Goal: Task Accomplishment & Management: Manage account settings

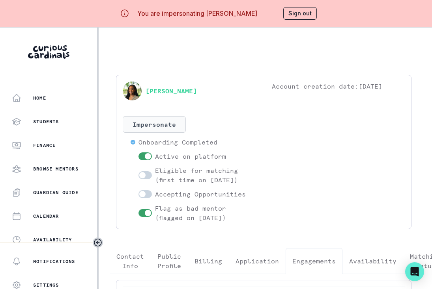
click at [172, 90] on link "[PERSON_NAME]" at bounding box center [170, 90] width 51 height 9
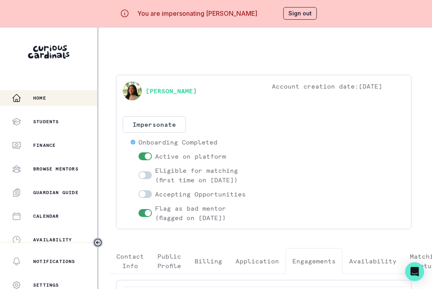
click at [43, 95] on p "Home" at bounding box center [39, 98] width 13 height 6
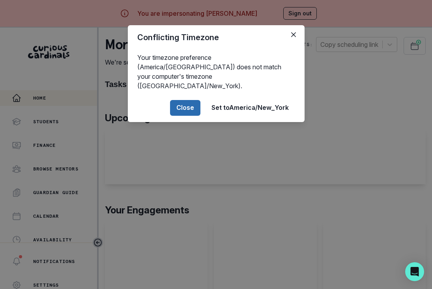
click at [190, 100] on button "Close" at bounding box center [185, 108] width 30 height 16
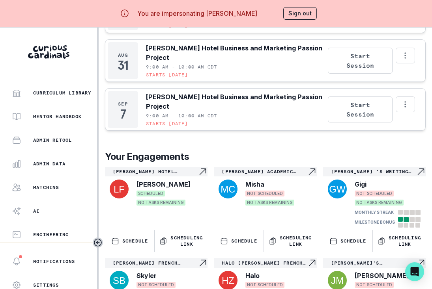
scroll to position [466, 0]
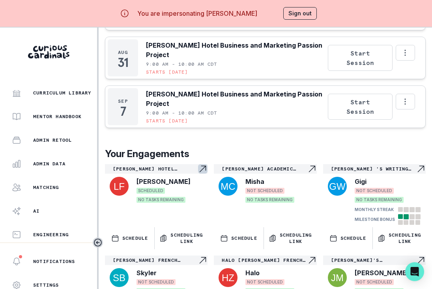
click at [194, 172] on p "[PERSON_NAME] Hotel Business and Marketing Passion Project" at bounding box center [155, 169] width 85 height 6
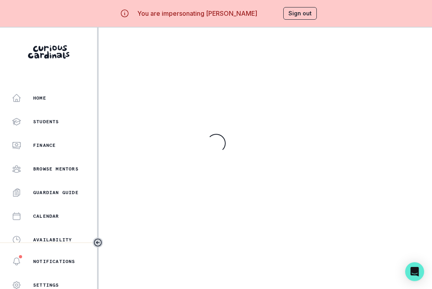
click at [194, 174] on main "Loading..." at bounding box center [265, 172] width 333 height 289
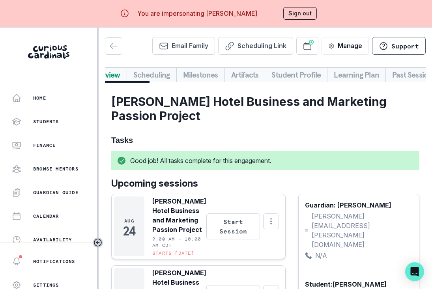
scroll to position [0, 22]
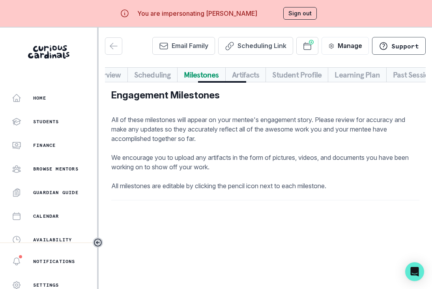
click at [205, 77] on button "Milestones" at bounding box center [201, 74] width 48 height 15
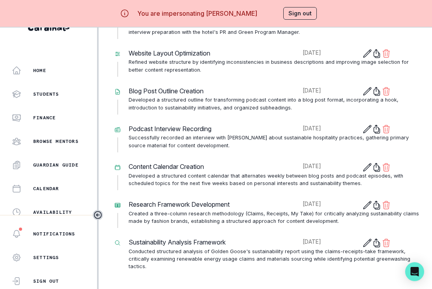
scroll to position [848, 0]
click at [305, 15] on button "Sign out" at bounding box center [300, 13] width 34 height 13
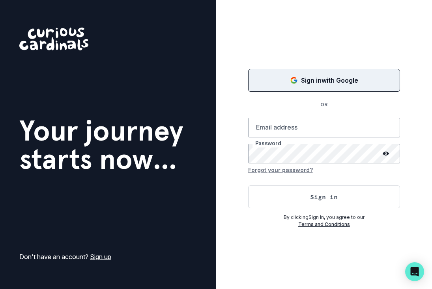
click at [307, 73] on button "Sign in with Google" at bounding box center [324, 80] width 152 height 23
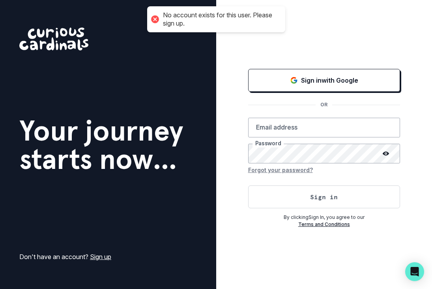
click at [285, 94] on div "Sign in with Google OR Email address Password Forgot your password? Sign in By …" at bounding box center [324, 147] width 152 height 161
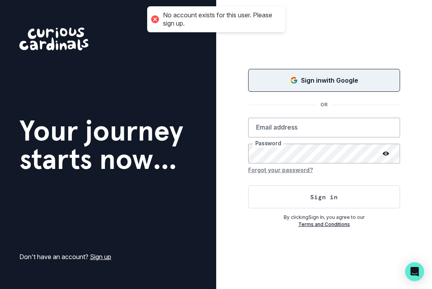
click at [288, 83] on div "Sign in with Google" at bounding box center [324, 80] width 132 height 9
